Goal: Task Accomplishment & Management: Use online tool/utility

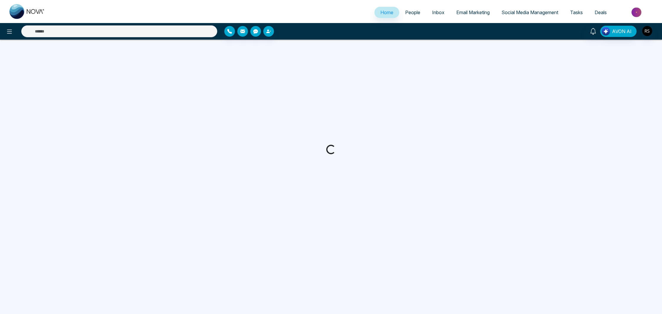
select select "*"
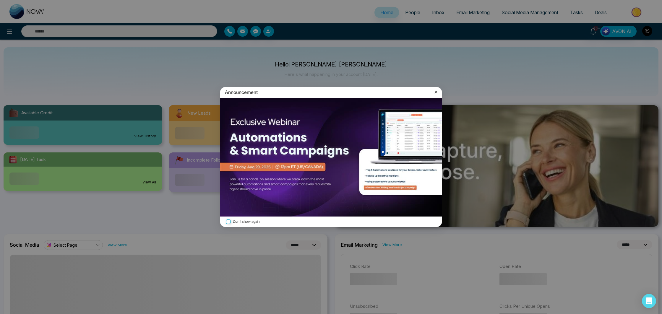
click at [438, 92] on icon at bounding box center [436, 92] width 6 height 6
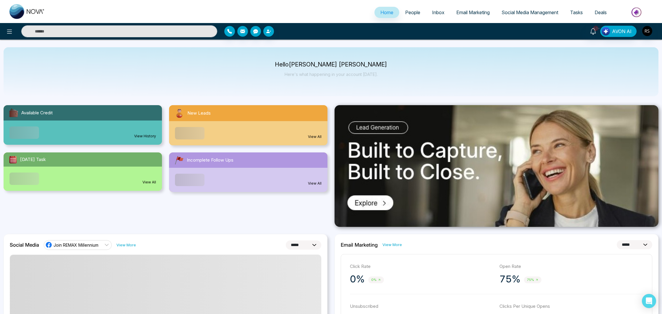
scroll to position [1, 0]
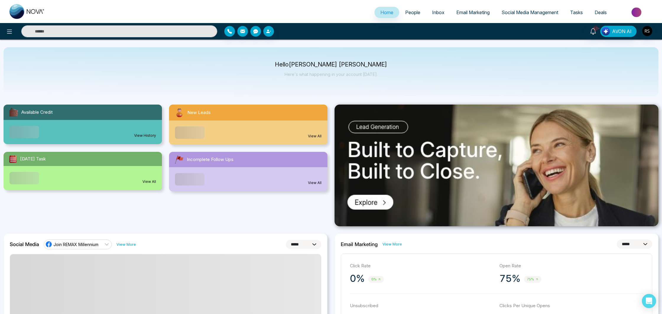
click at [632, 13] on img at bounding box center [636, 12] width 43 height 13
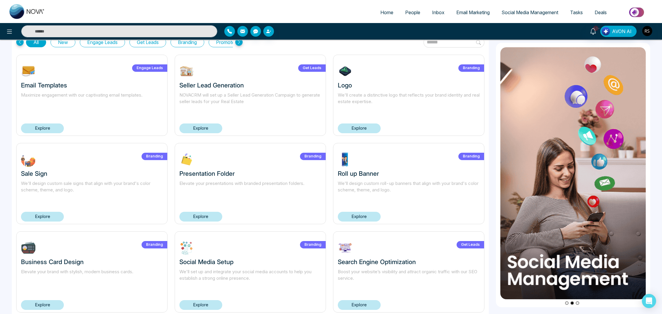
scroll to position [16, 0]
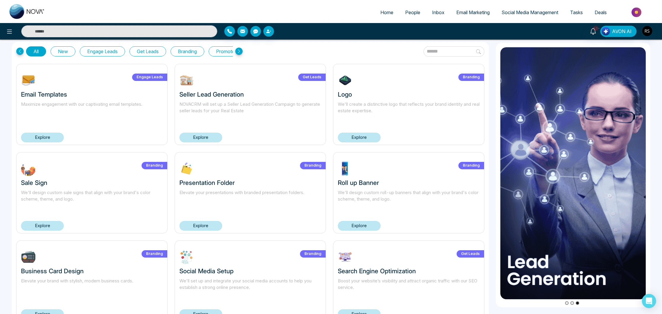
click at [46, 228] on link "Explore" at bounding box center [42, 226] width 43 height 10
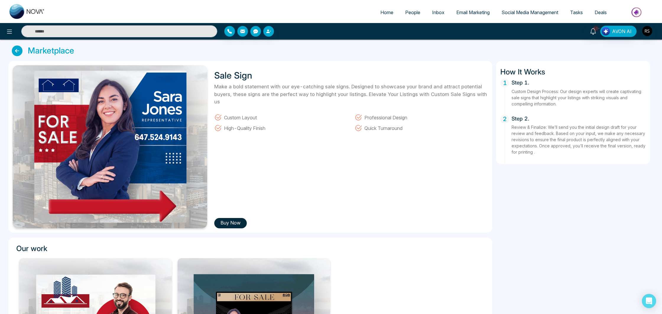
scroll to position [2, 0]
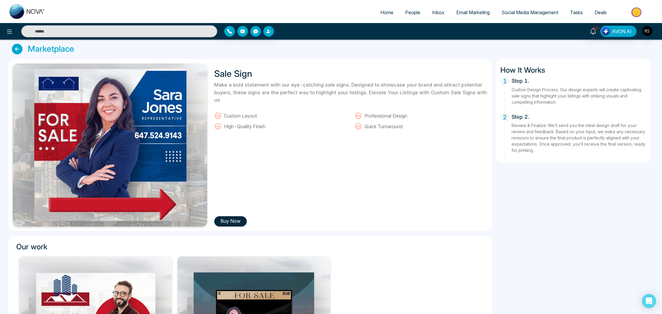
click at [242, 220] on button "Buy Now" at bounding box center [230, 221] width 33 height 10
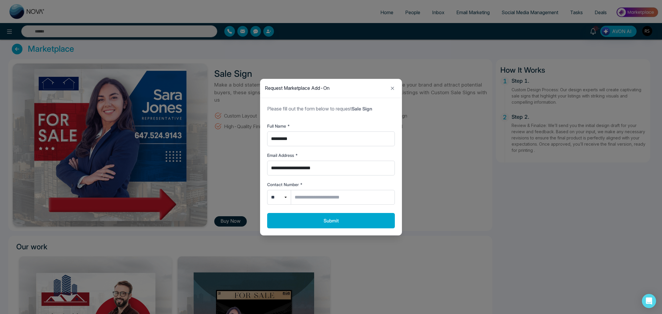
click at [391, 91] on icon "Close modal" at bounding box center [392, 88] width 7 height 7
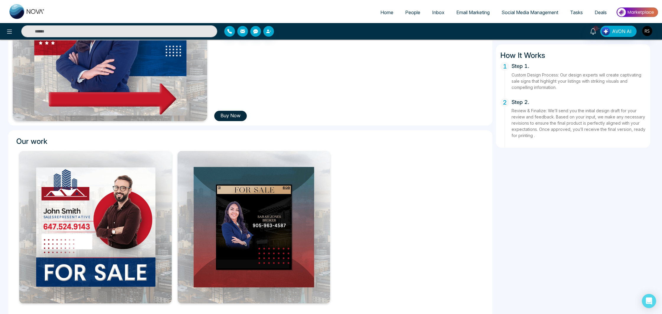
scroll to position [123, 0]
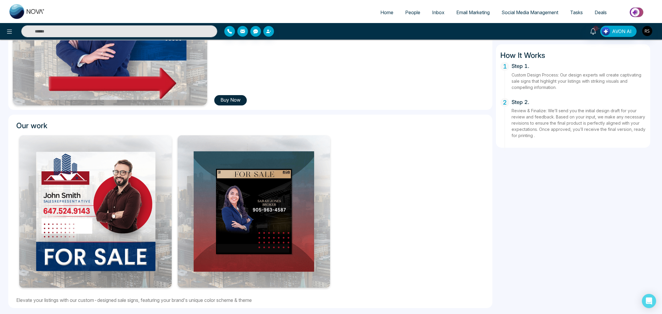
click at [527, 12] on span "Social Media Management" at bounding box center [529, 12] width 57 height 6
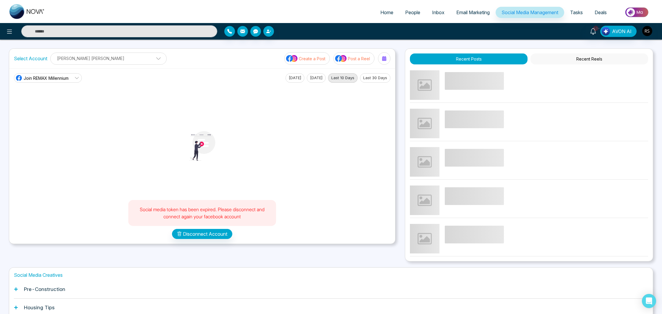
click at [417, 12] on link "People" at bounding box center [412, 12] width 27 height 11
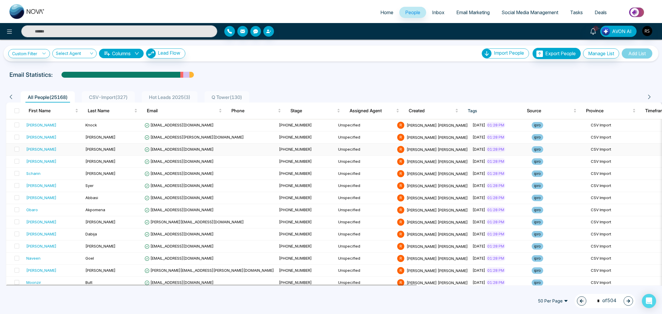
click at [157, 149] on span "[EMAIL_ADDRESS][DOMAIN_NAME]" at bounding box center [178, 149] width 69 height 5
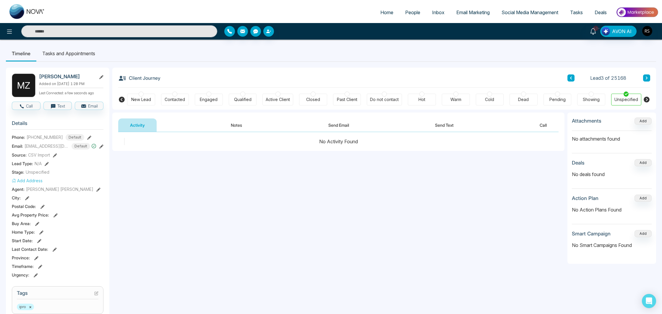
click at [457, 98] on div "Warm" at bounding box center [455, 100] width 11 height 6
click at [400, 100] on div "Do not contact" at bounding box center [384, 100] width 35 height 12
click at [392, 100] on div "Do not contact" at bounding box center [384, 100] width 29 height 6
drag, startPoint x: 389, startPoint y: 95, endPoint x: 382, endPoint y: 95, distance: 7.1
click at [389, 95] on div "Do not contact" at bounding box center [384, 100] width 35 height 12
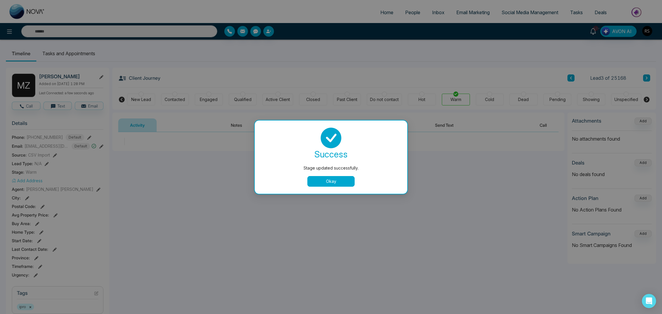
click at [383, 94] on div "Stage updated successfully. success Stage updated successfully. Okay" at bounding box center [331, 157] width 662 height 314
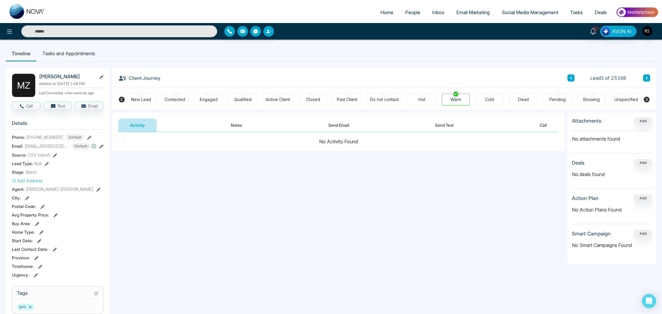
click at [627, 95] on div at bounding box center [625, 94] width 5 height 5
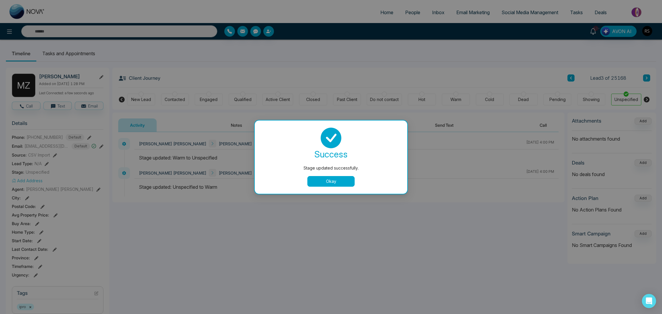
drag, startPoint x: 332, startPoint y: 195, endPoint x: 328, endPoint y: 182, distance: 13.7
click at [331, 188] on div "Stage updated successfully. success Stage updated successfully. Okay" at bounding box center [331, 157] width 662 height 314
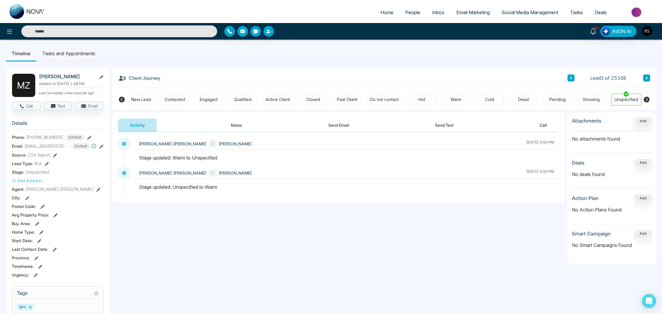
click at [328, 182] on div "[PERSON_NAME] [PERSON_NAME] [DATE] 4:00 PM" at bounding box center [346, 181] width 424 height 29
click at [142, 100] on div "New Lead" at bounding box center [141, 100] width 20 height 6
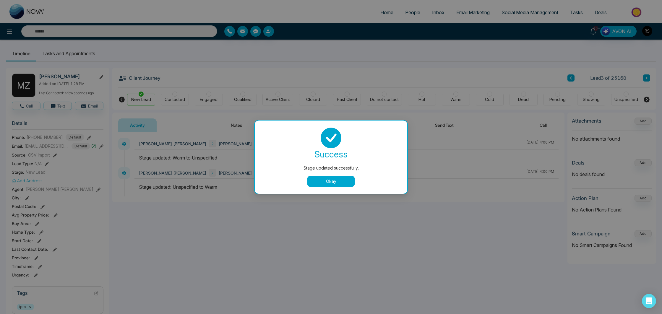
click at [341, 180] on button "Okay" at bounding box center [330, 181] width 47 height 11
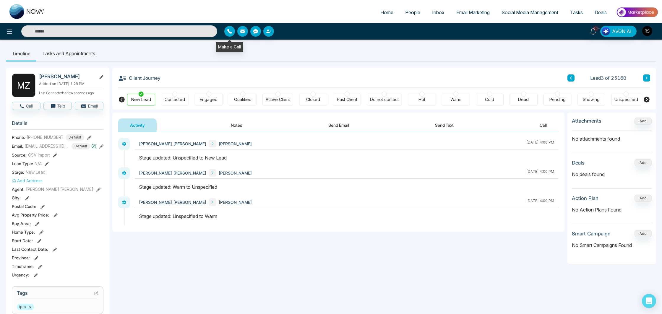
click at [228, 30] on icon "button" at bounding box center [229, 31] width 5 height 5
click at [415, 51] on ul "Timeline Tasks and Appointments" at bounding box center [331, 54] width 650 height 16
click at [456, 10] on span "Email Marketing" at bounding box center [472, 12] width 33 height 6
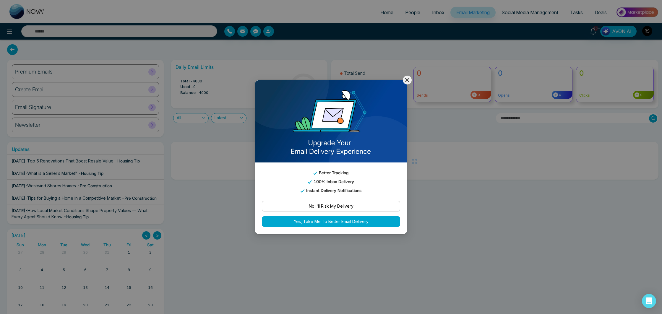
click at [408, 78] on icon at bounding box center [407, 80] width 7 height 7
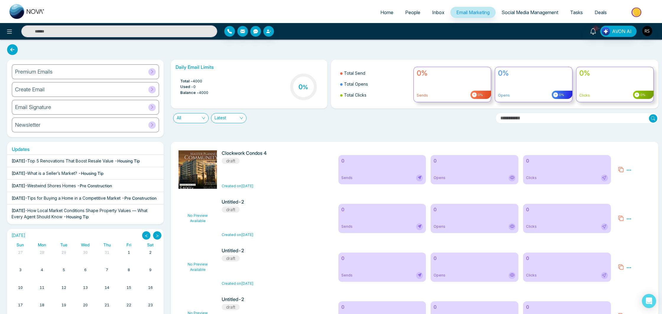
click at [52, 159] on span "Top 5 Renovations That Boost Resale Value" at bounding box center [70, 160] width 86 height 5
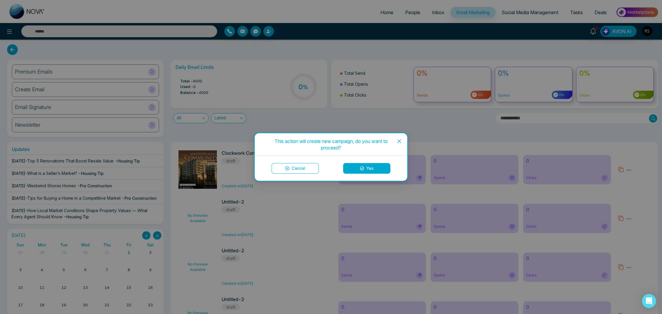
click at [400, 141] on icon "close" at bounding box center [399, 141] width 5 height 5
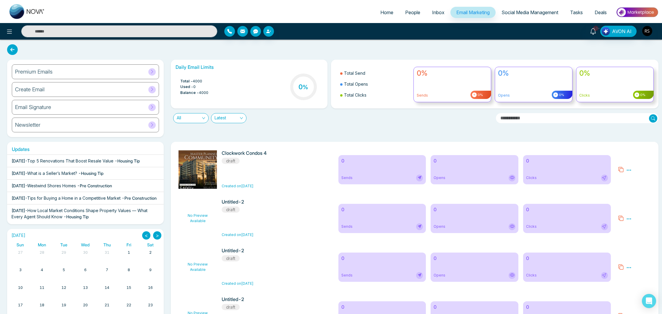
click at [118, 72] on div "Premium Emails" at bounding box center [85, 71] width 147 height 15
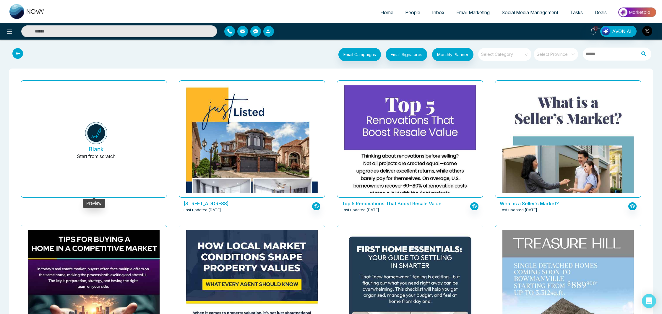
click at [96, 146] on h5 "Blank" at bounding box center [96, 149] width 15 height 7
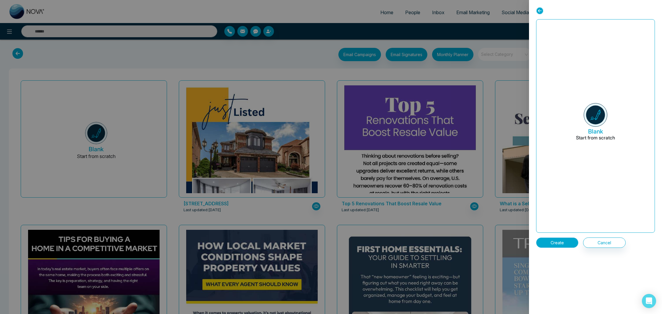
click at [569, 241] on button "Create" at bounding box center [557, 243] width 42 height 10
